Goal: Navigation & Orientation: Understand site structure

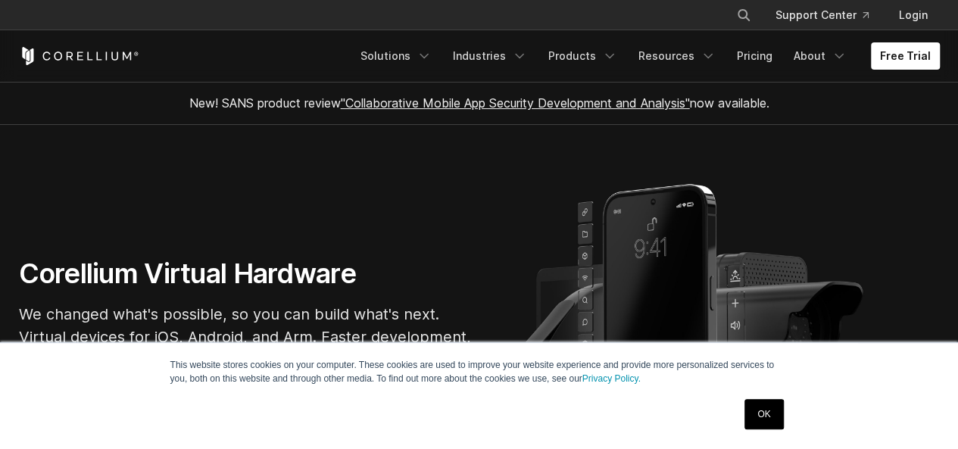
click at [763, 429] on link "OK" at bounding box center [764, 414] width 39 height 30
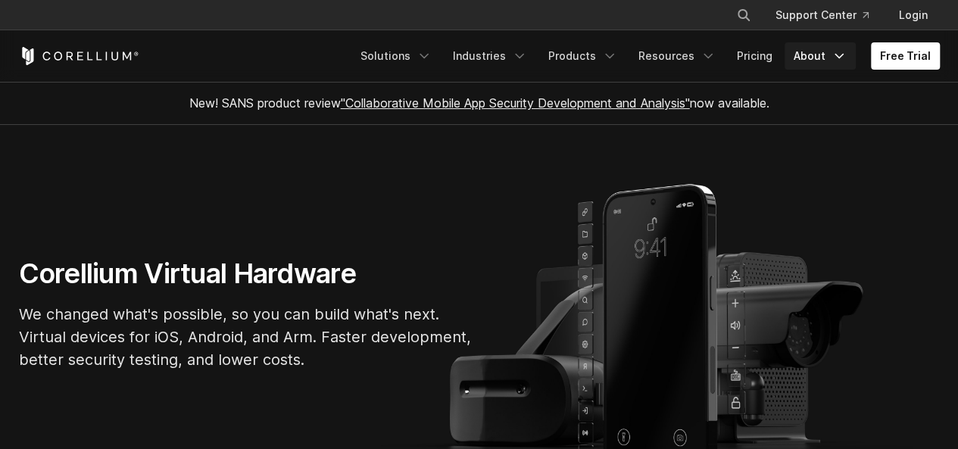
click at [827, 63] on link "About" at bounding box center [820, 55] width 71 height 27
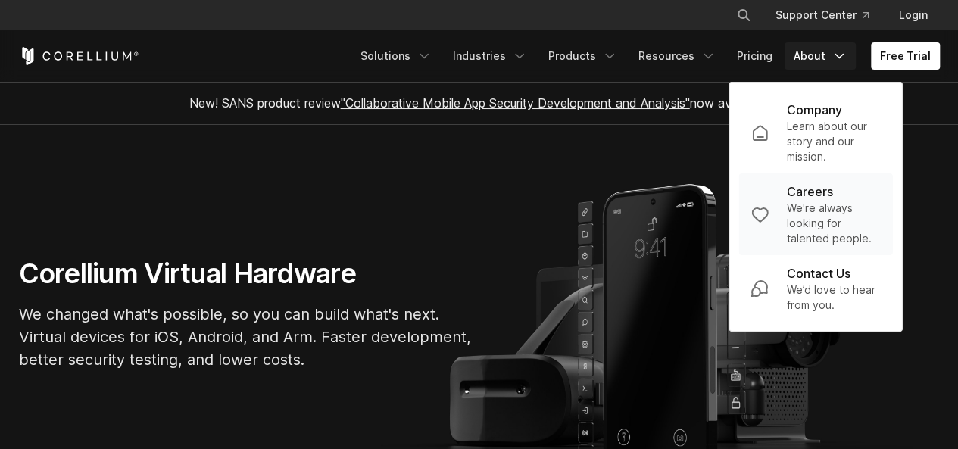
drag, startPoint x: 816, startPoint y: 208, endPoint x: 807, endPoint y: 163, distance: 45.6
click at [524, 61] on icon "Navigation Menu" at bounding box center [519, 55] width 15 height 15
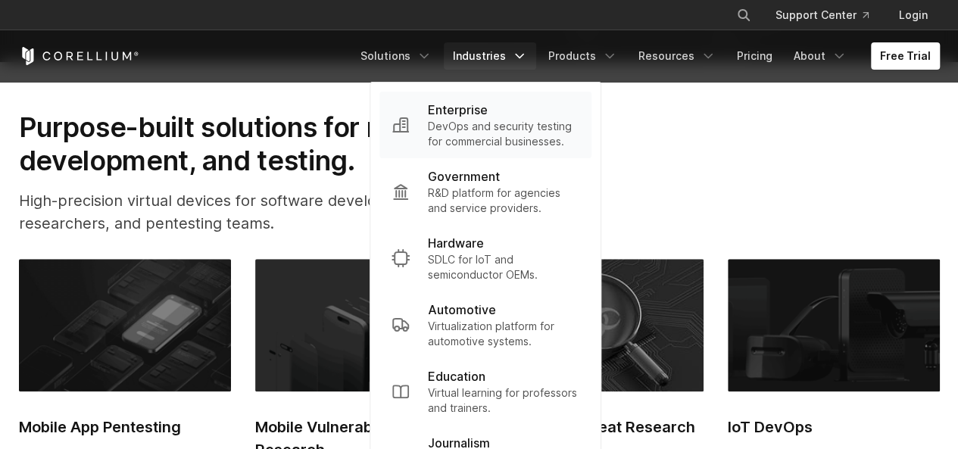
scroll to position [454, 0]
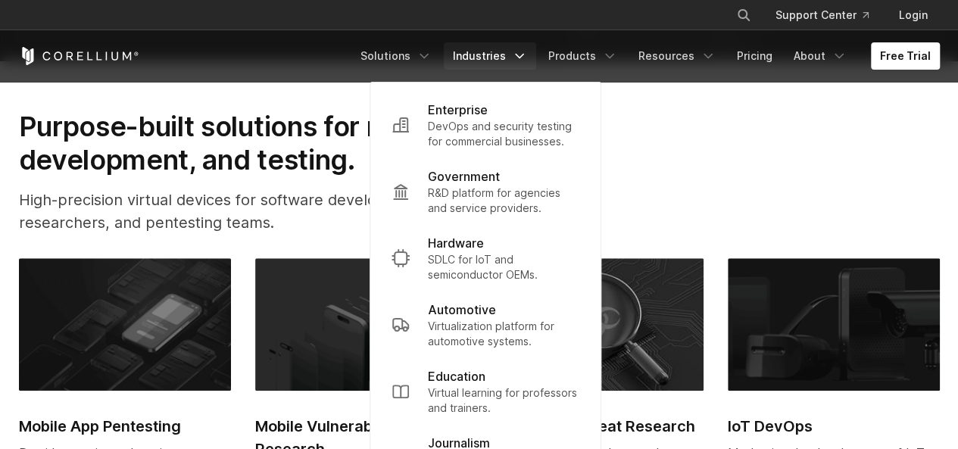
click at [737, 145] on div "Purpose-built solutions for research, development, and testing. High-precision …" at bounding box center [479, 178] width 951 height 137
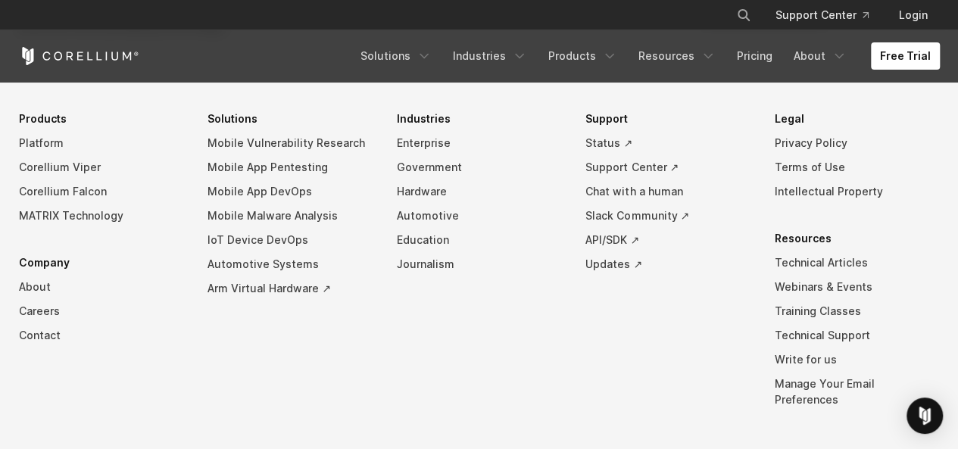
scroll to position [3588, 0]
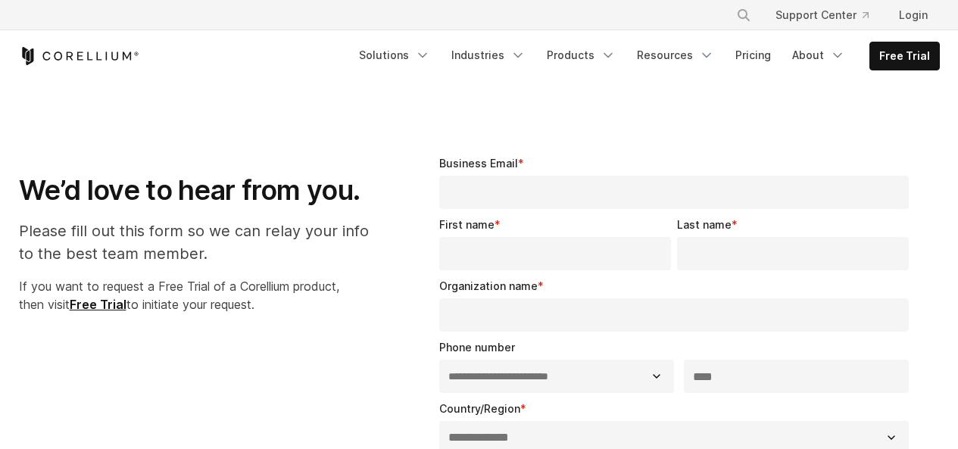
select select "**"
